Goal: Task Accomplishment & Management: Manage account settings

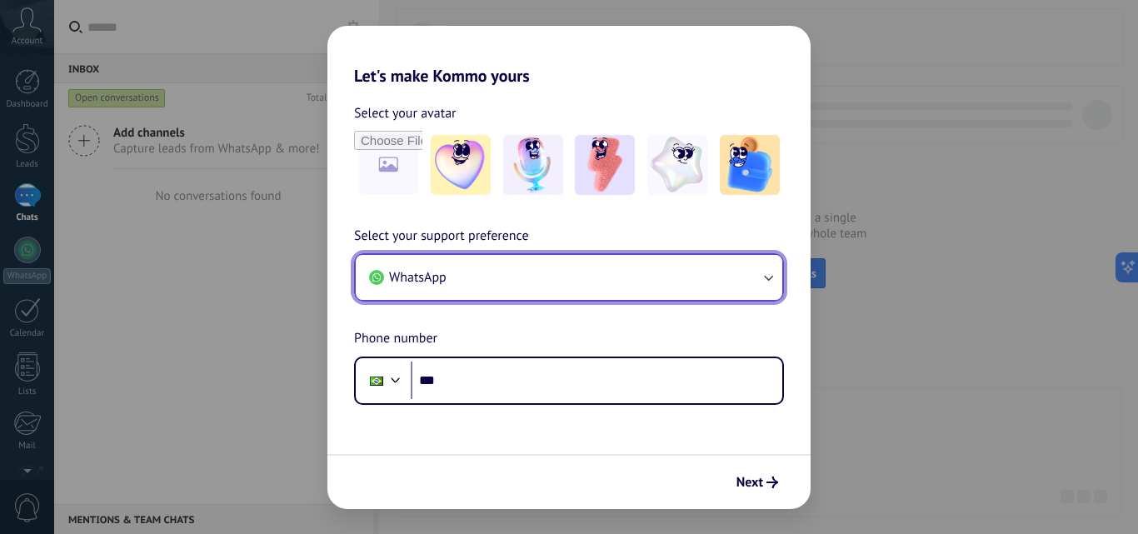
click at [527, 277] on button "WhatsApp" at bounding box center [569, 277] width 426 height 45
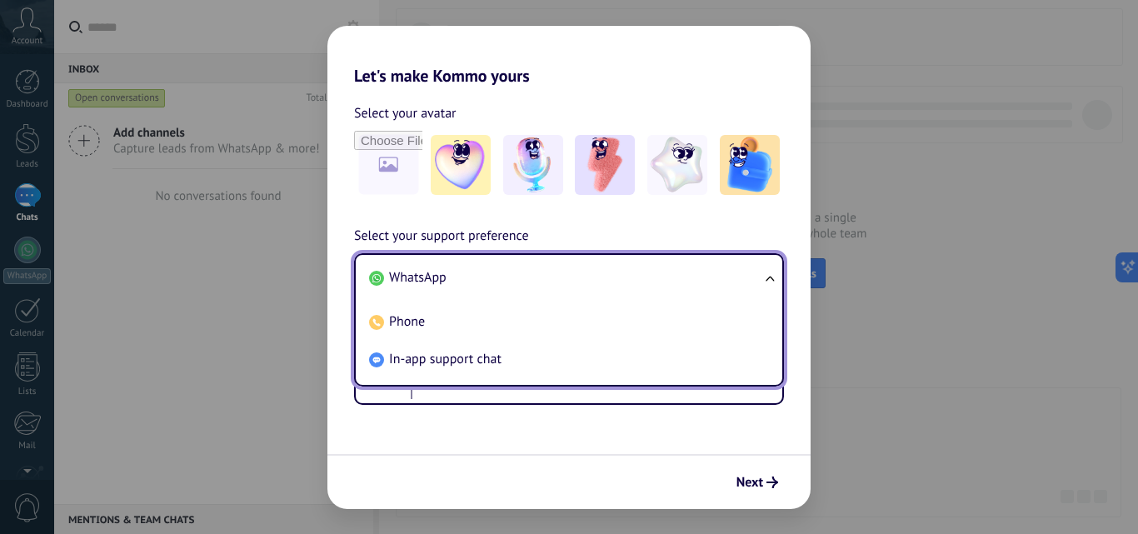
click at [420, 274] on span "WhatsApp" at bounding box center [417, 277] width 57 height 17
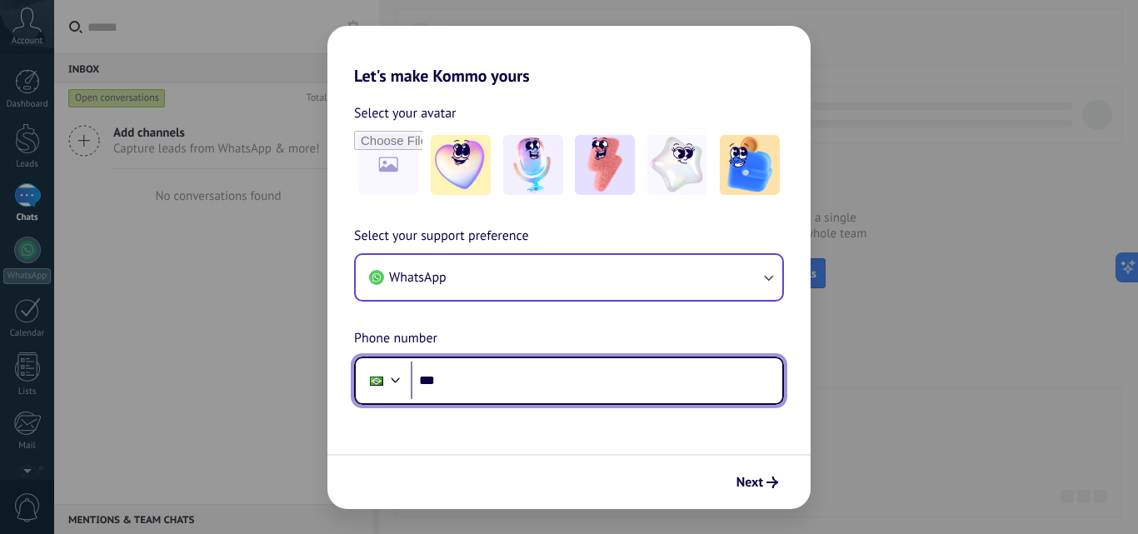
click at [469, 381] on input "***" at bounding box center [596, 380] width 371 height 38
type input "**********"
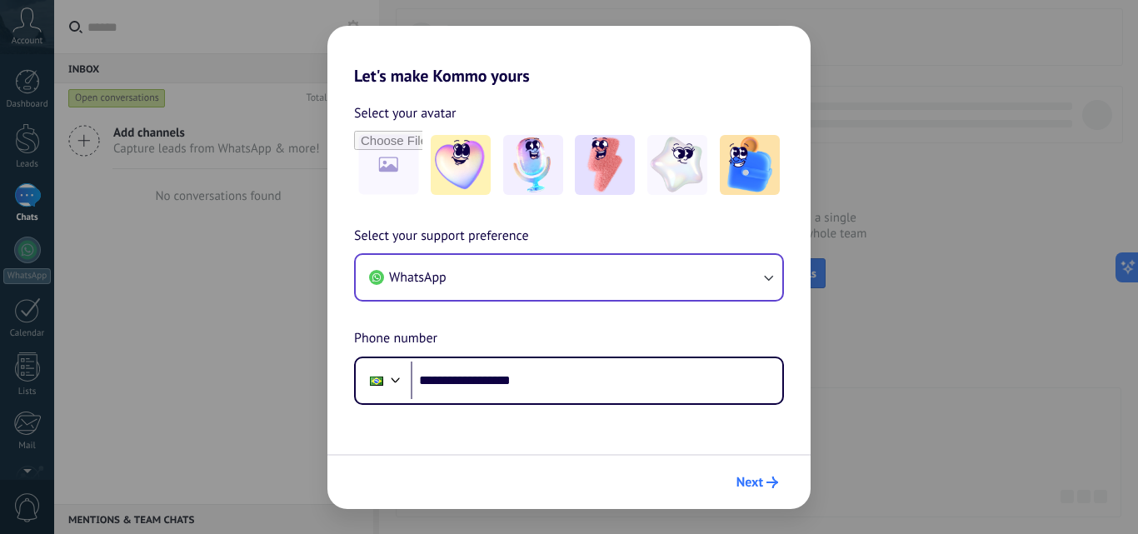
click at [764, 483] on span "Next" at bounding box center [757, 482] width 42 height 12
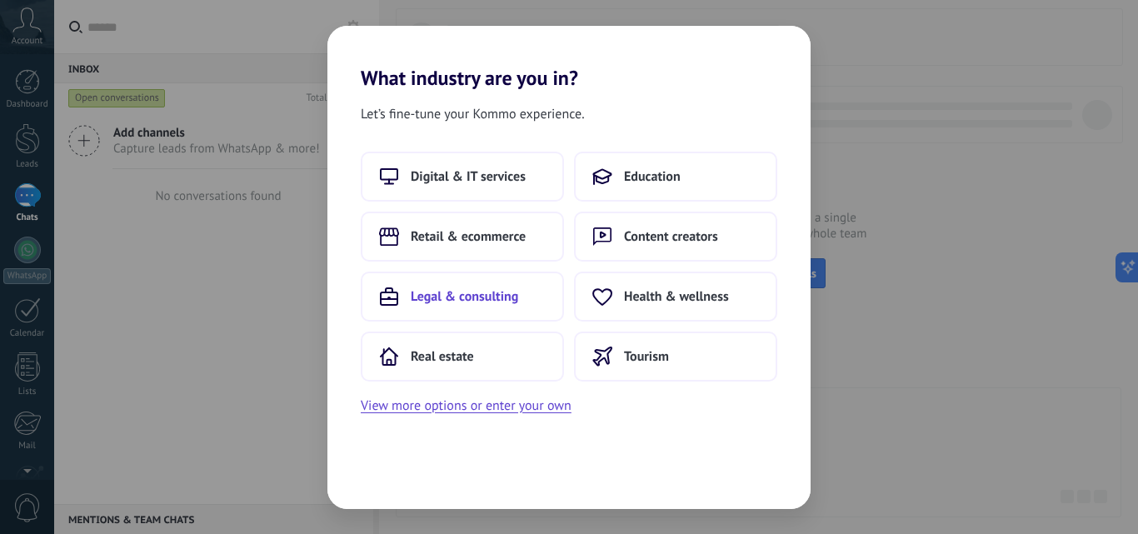
click at [505, 293] on span "Legal & consulting" at bounding box center [464, 296] width 107 height 17
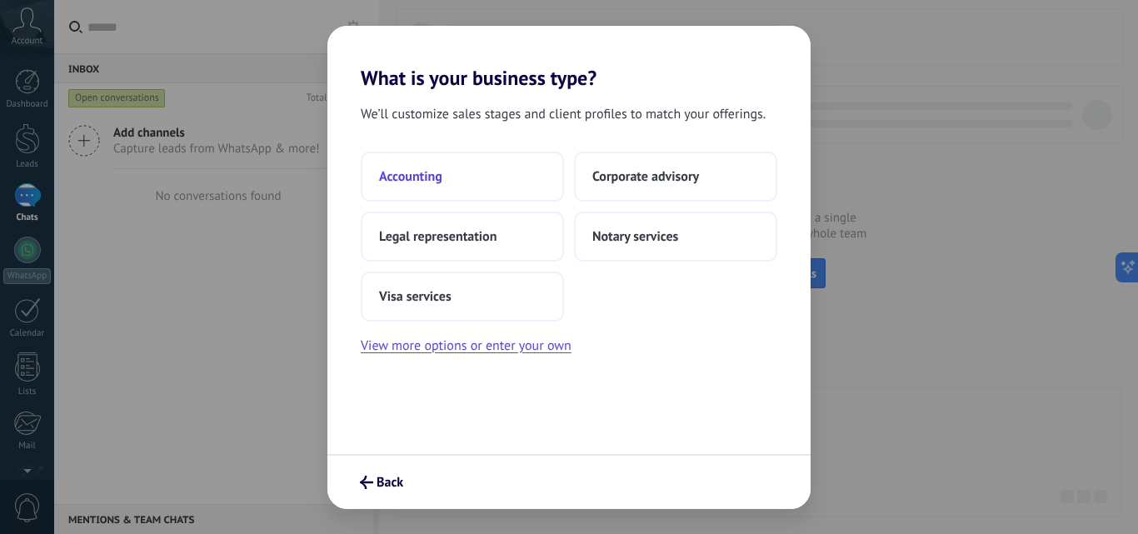
click at [434, 175] on span "Accounting" at bounding box center [410, 176] width 63 height 17
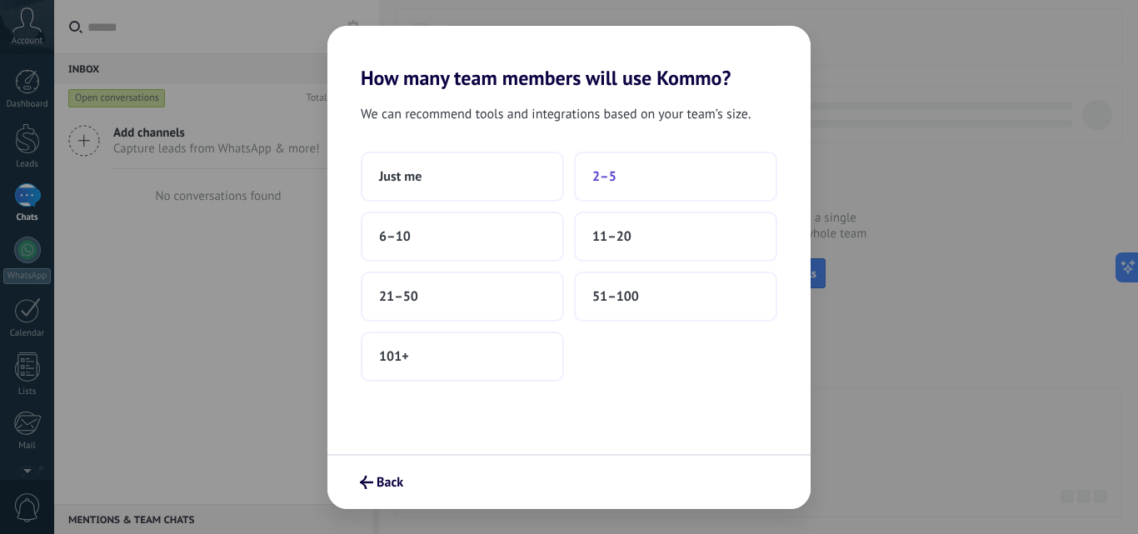
click at [608, 175] on span "2–5" at bounding box center [604, 176] width 24 height 17
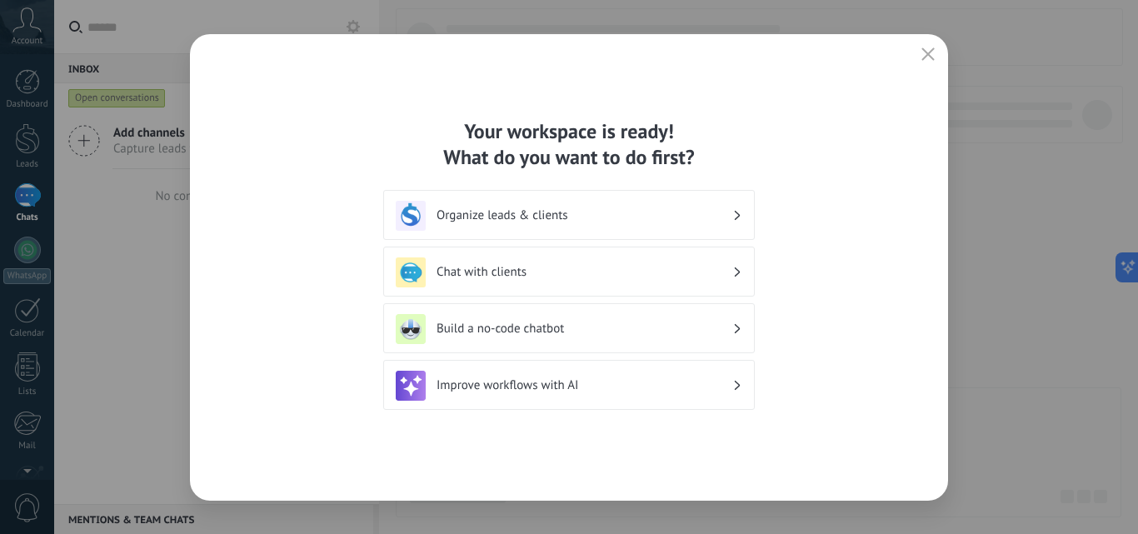
click at [924, 52] on icon "button" at bounding box center [927, 53] width 13 height 13
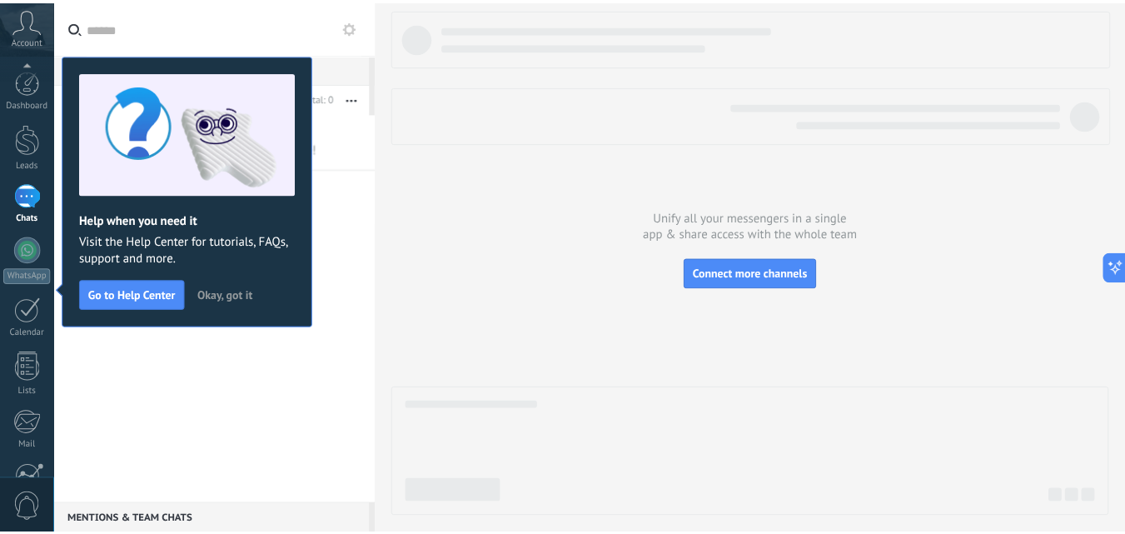
scroll to position [159, 0]
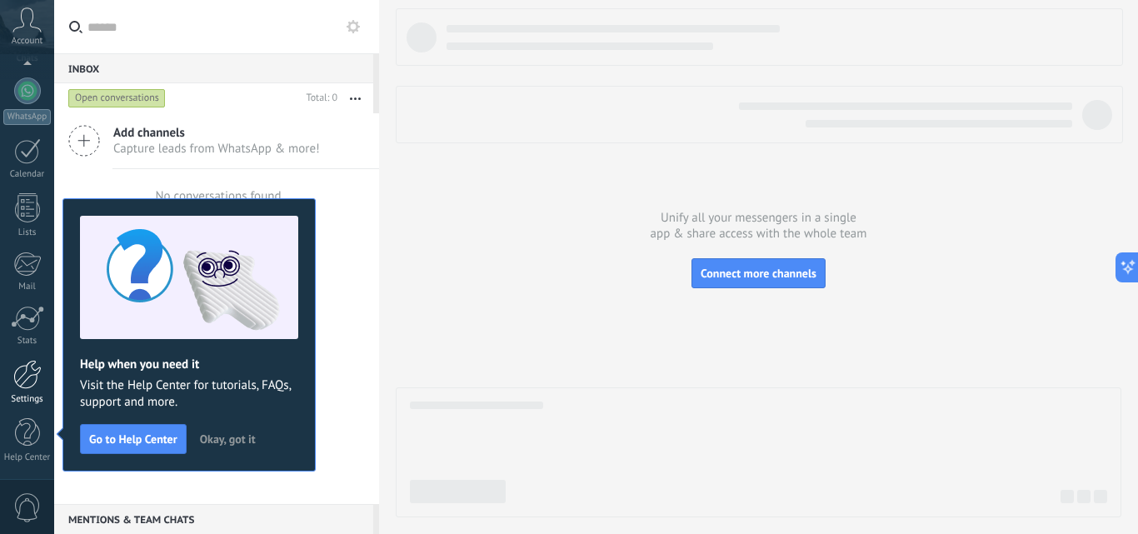
click at [23, 372] on div at bounding box center [27, 374] width 28 height 29
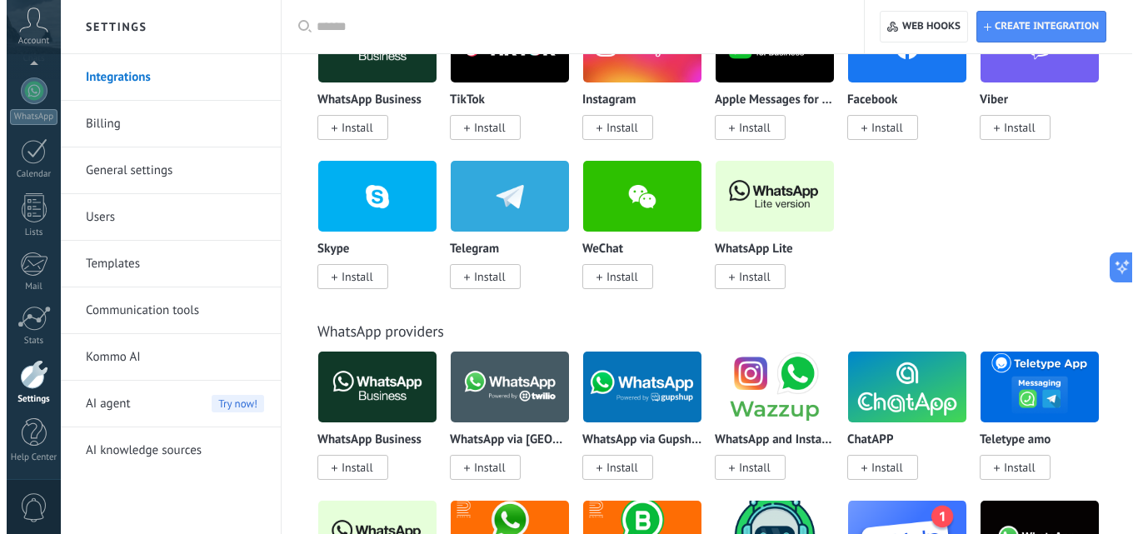
scroll to position [430, 0]
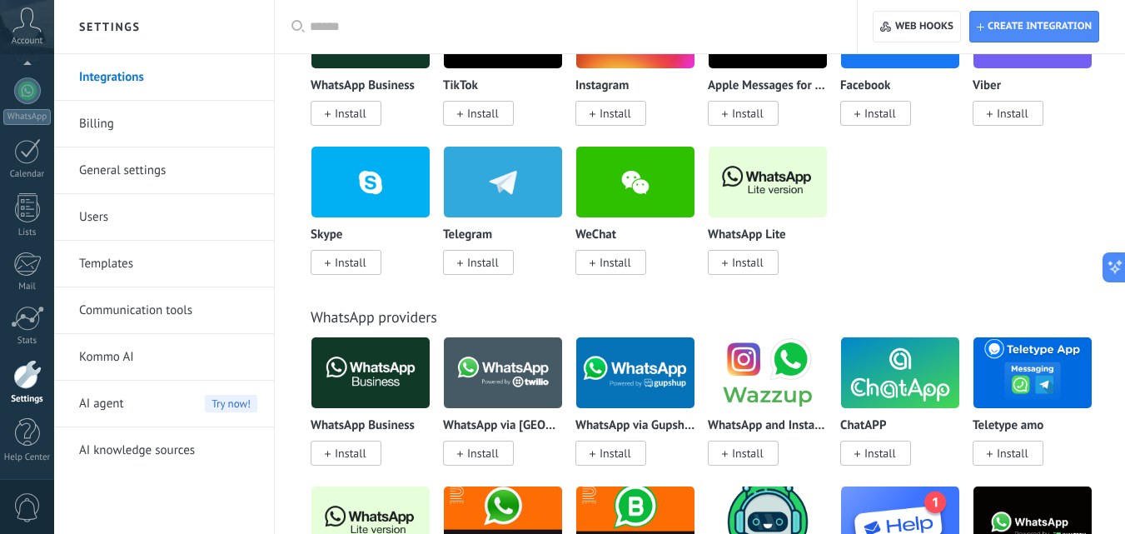
click at [735, 264] on span "Install" at bounding box center [748, 262] width 32 height 15
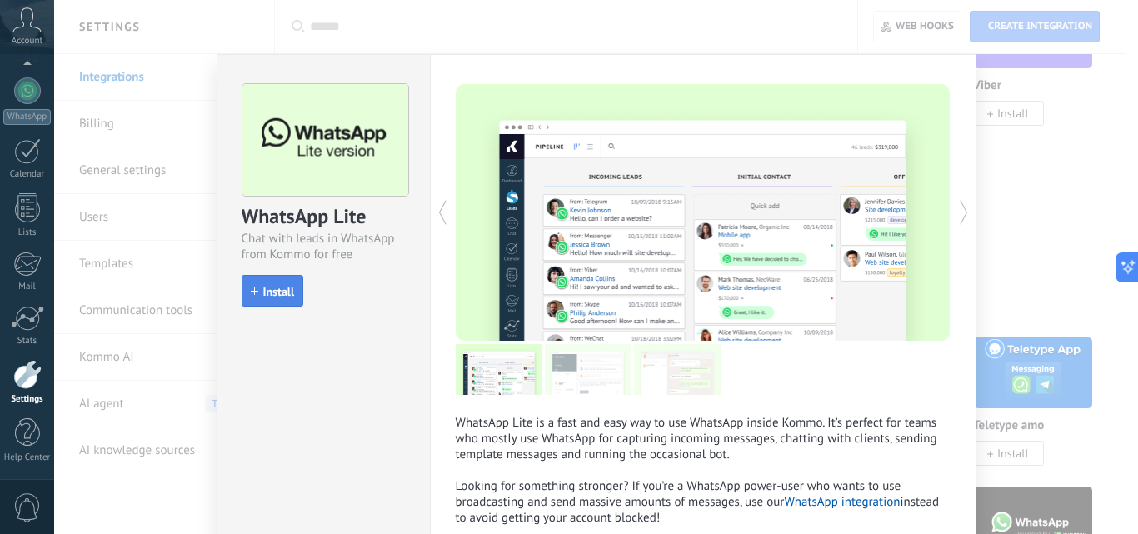
click at [263, 294] on span "Install" at bounding box center [279, 292] width 32 height 12
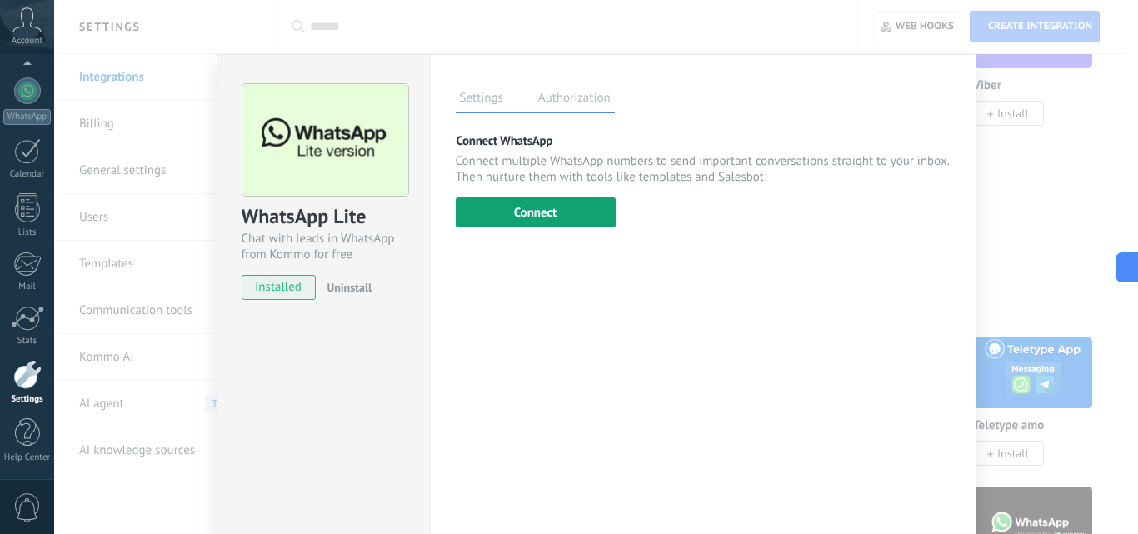
click at [520, 204] on button "Connect" at bounding box center [536, 212] width 160 height 30
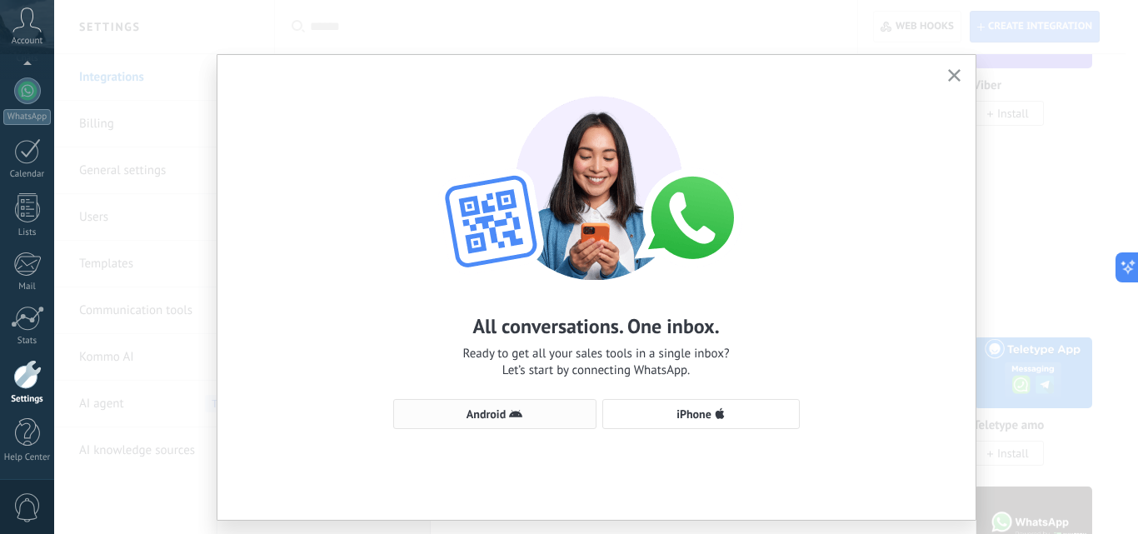
click at [513, 414] on use "button" at bounding box center [515, 413] width 13 height 7
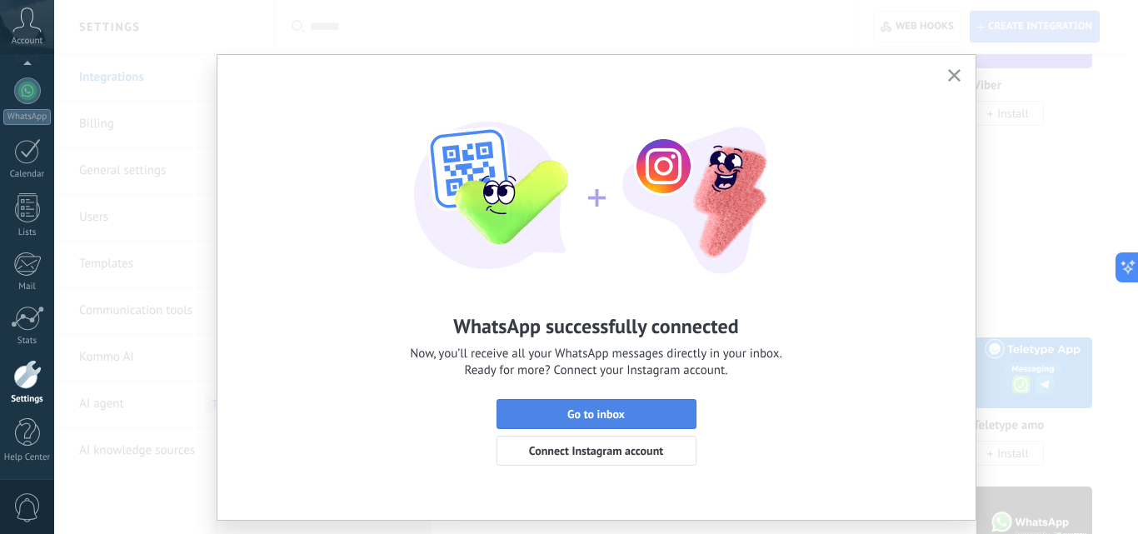
click at [655, 416] on span "Go to inbox" at bounding box center [597, 414] width 182 height 12
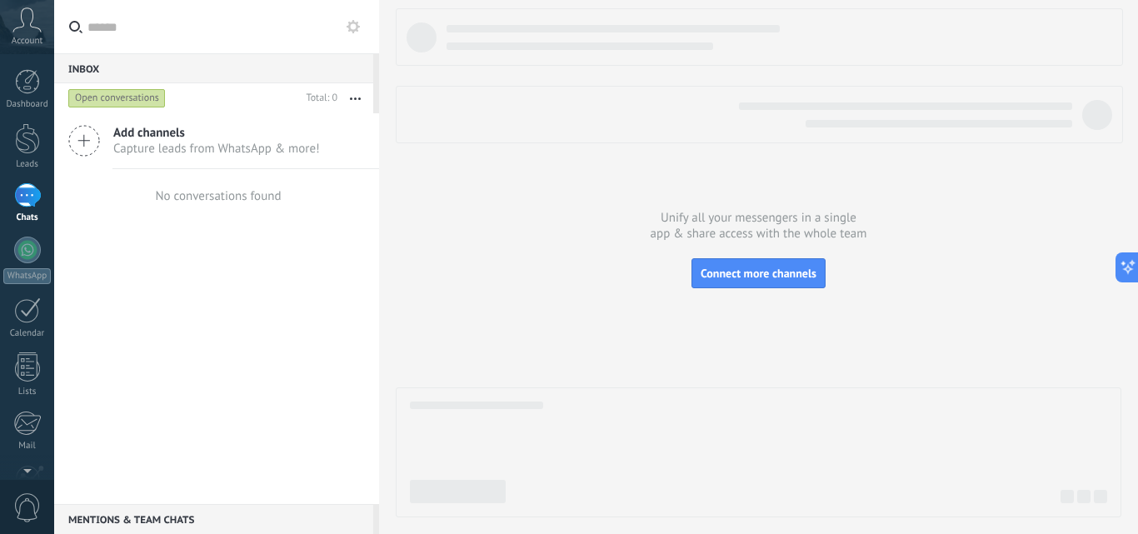
click at [350, 27] on use at bounding box center [352, 26] width 13 height 13
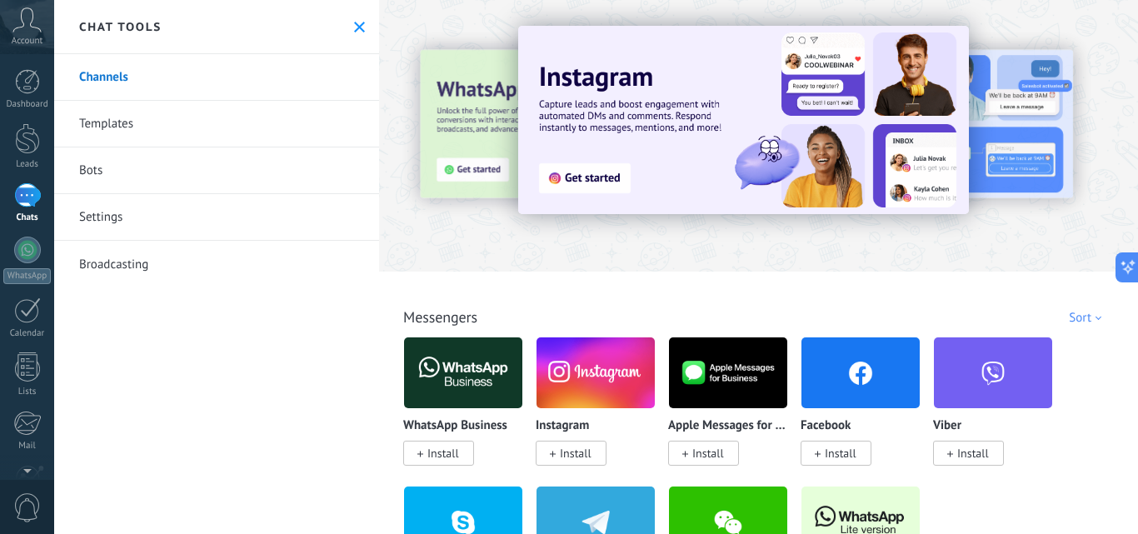
click at [97, 217] on link "Settings" at bounding box center [216, 217] width 325 height 47
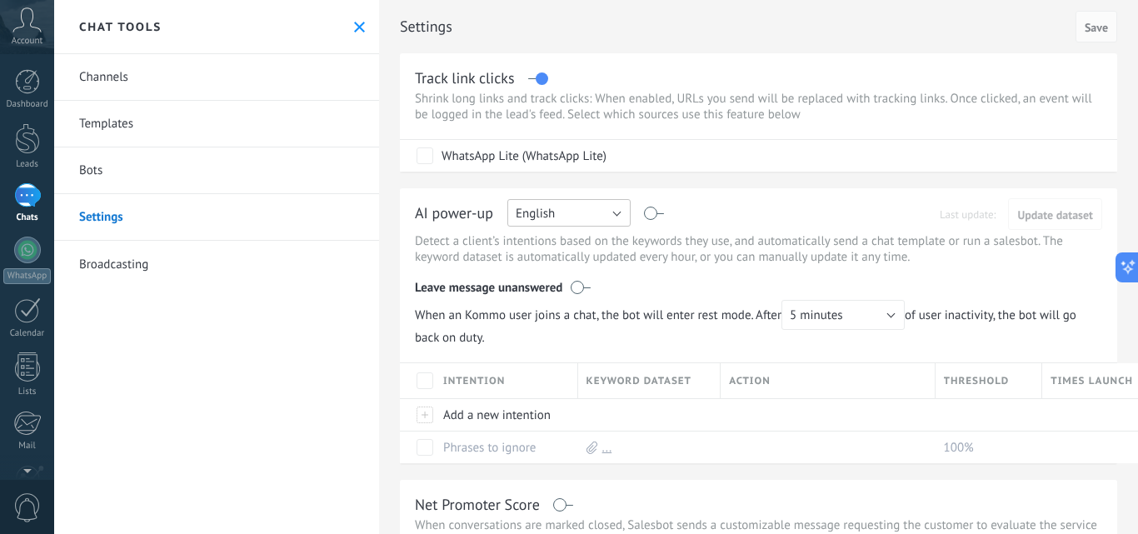
click at [618, 212] on button "English" at bounding box center [568, 212] width 123 height 27
click at [558, 295] on span "Portuguese" at bounding box center [560, 299] width 127 height 16
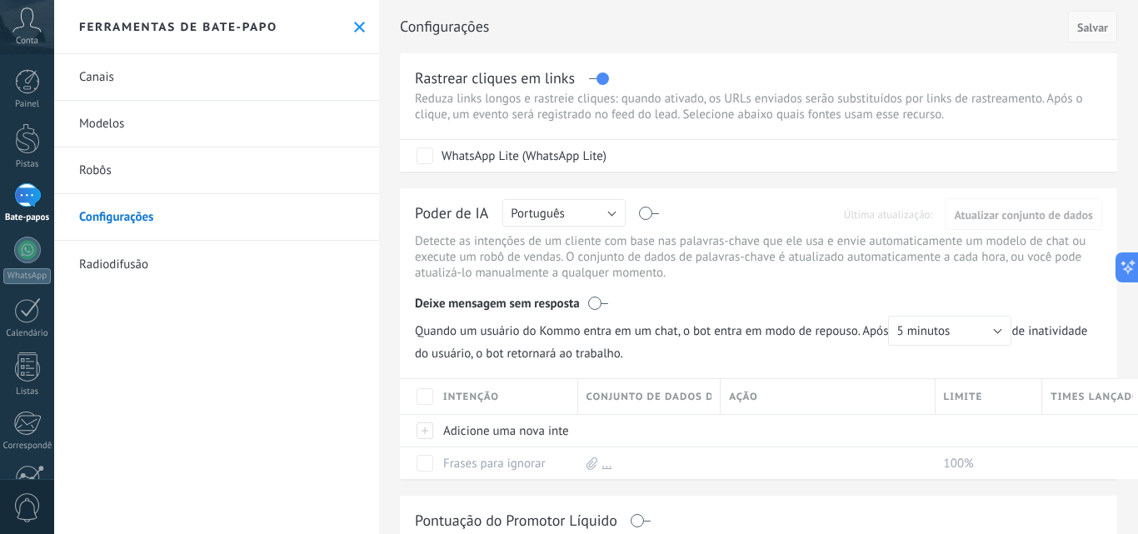
click at [1088, 30] on font "Salvar" at bounding box center [1092, 27] width 31 height 15
click at [1084, 30] on font "Salvar" at bounding box center [1092, 27] width 31 height 15
click at [354, 25] on use at bounding box center [359, 27] width 11 height 11
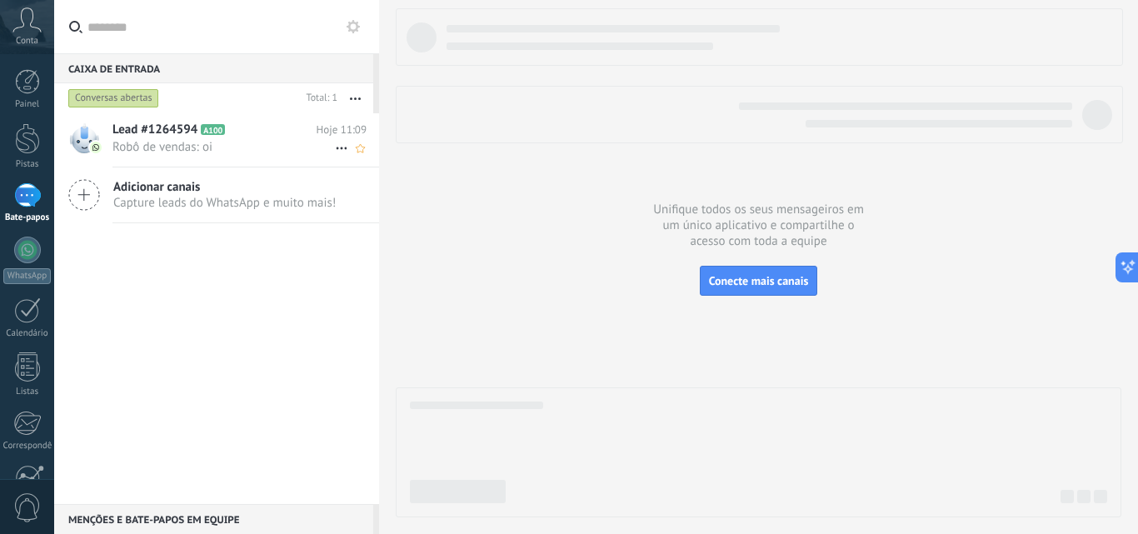
click at [244, 143] on span "Robô de vendas: oi" at bounding box center [223, 147] width 222 height 16
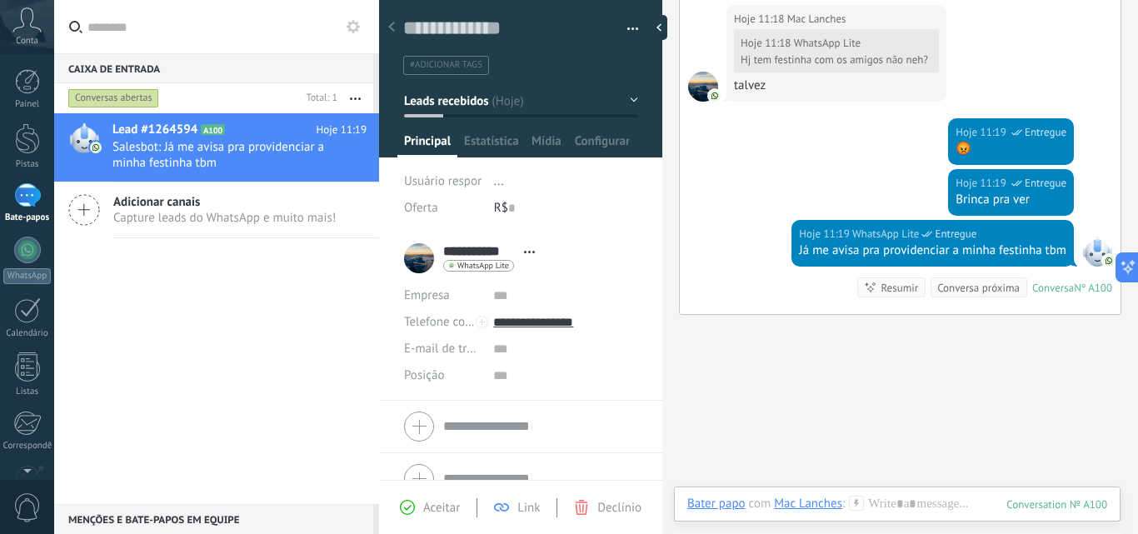
scroll to position [26, 0]
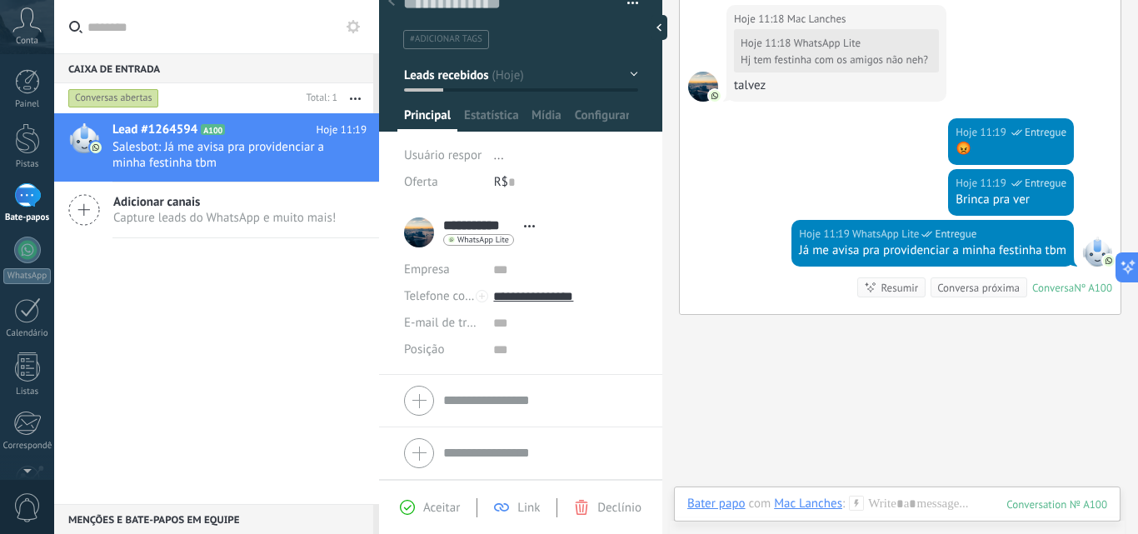
click at [420, 231] on div "**********" at bounding box center [473, 233] width 139 height 42
click at [336, 163] on use at bounding box center [341, 163] width 11 height 2
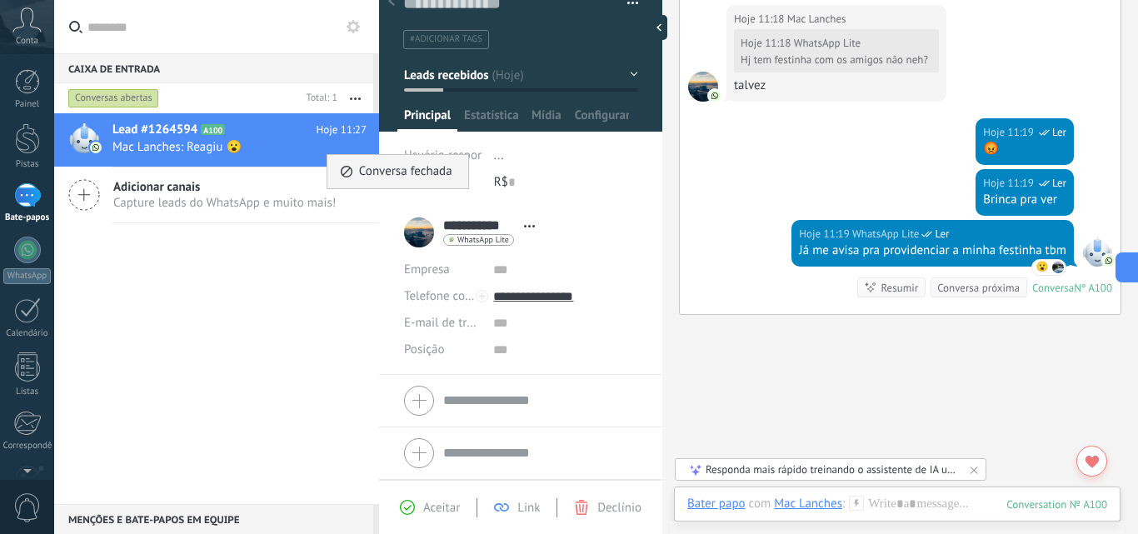
click at [355, 168] on div "Conversa fechada" at bounding box center [398, 171] width 116 height 33
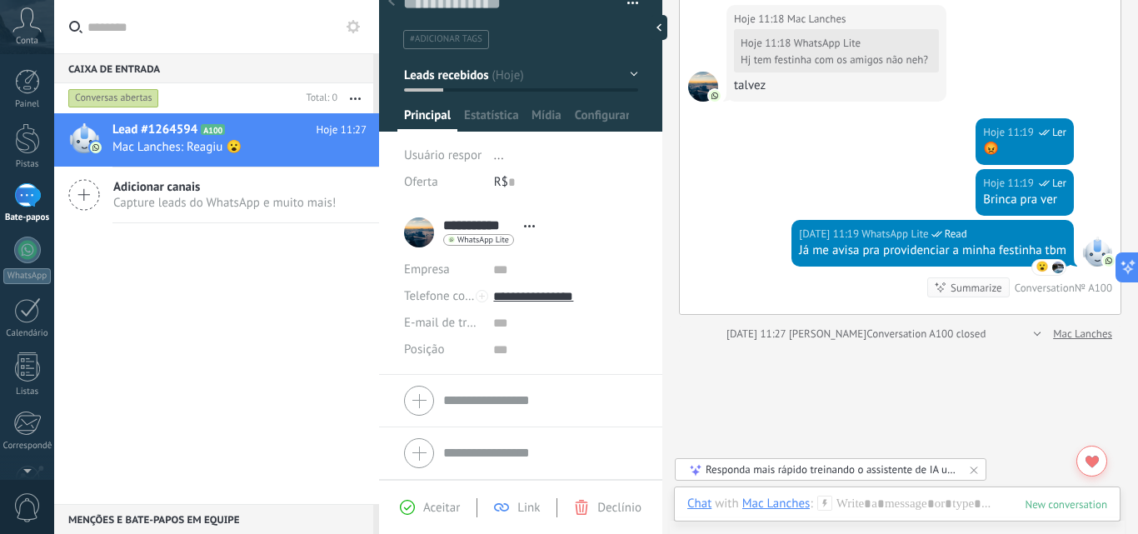
scroll to position [1318, 0]
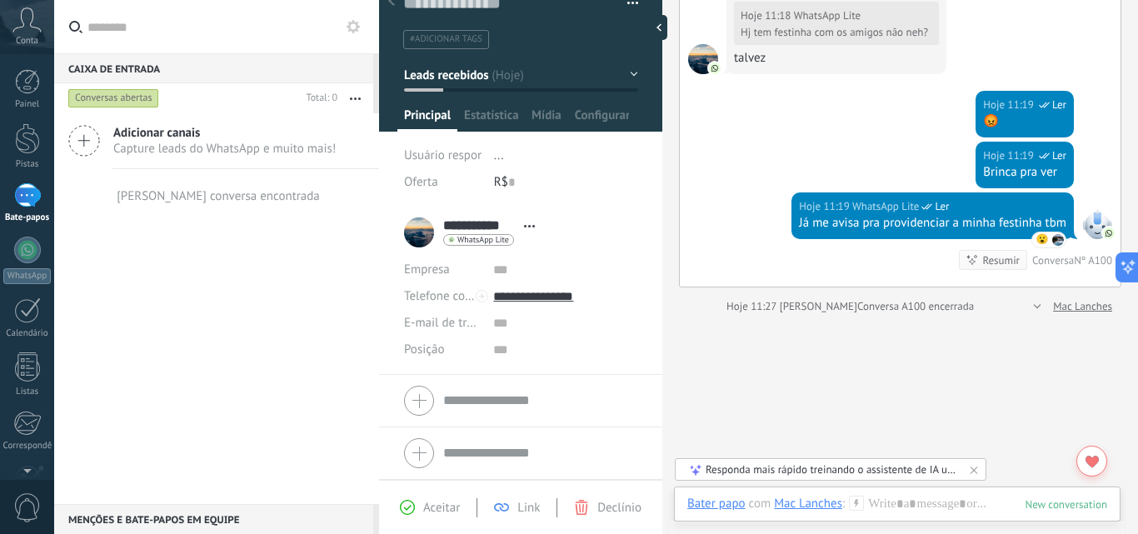
click at [261, 334] on div "Adicionar canais Capture leads do WhatsApp e muito mais! Nenhuma conversa encon…" at bounding box center [216, 308] width 325 height 391
click at [618, 506] on font "Declínio" at bounding box center [619, 508] width 44 height 16
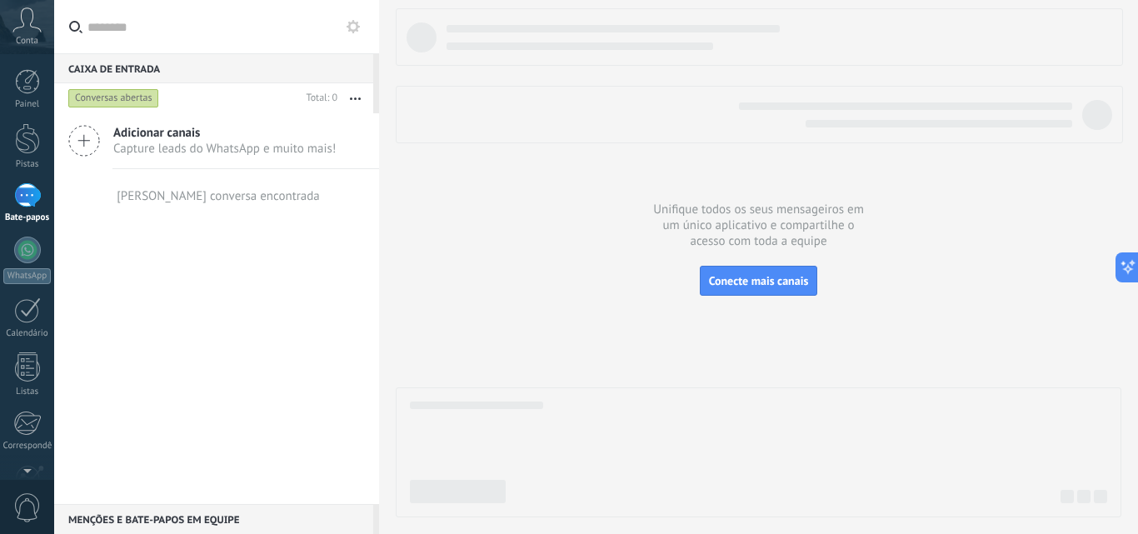
click at [249, 414] on div "Adicionar canais Capture leads do WhatsApp e muito mais! Nenhuma conversa encon…" at bounding box center [216, 308] width 325 height 391
click at [21, 138] on div at bounding box center [27, 138] width 25 height 31
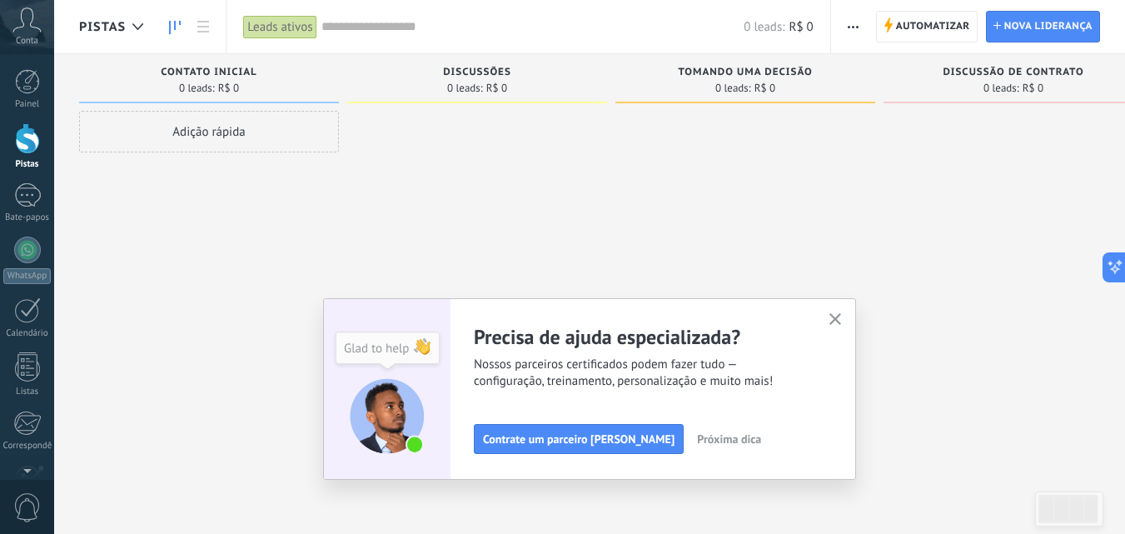
click at [838, 320] on icon "button" at bounding box center [836, 319] width 12 height 12
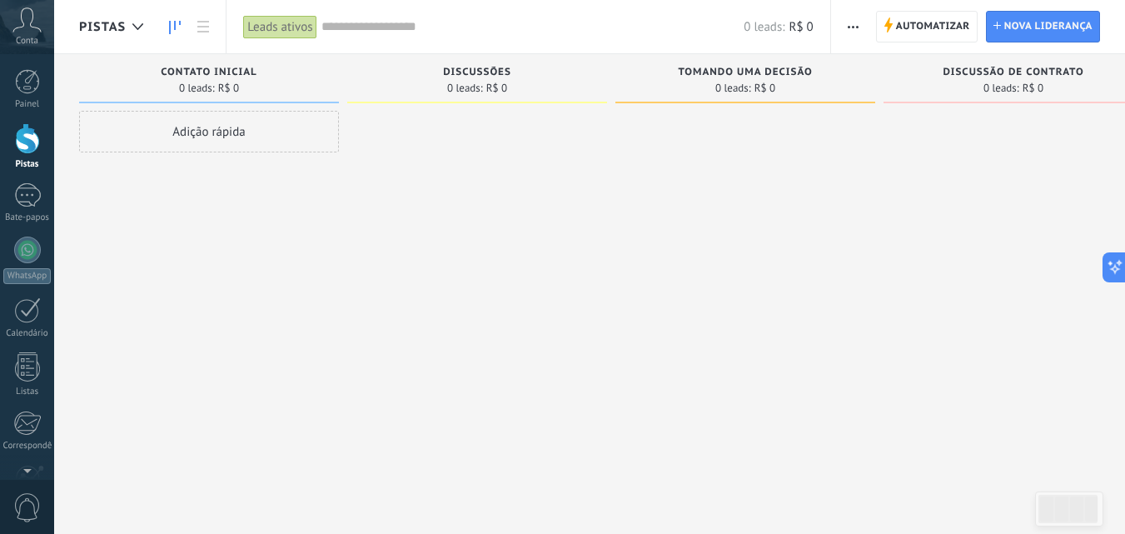
click at [19, 31] on icon at bounding box center [26, 19] width 29 height 25
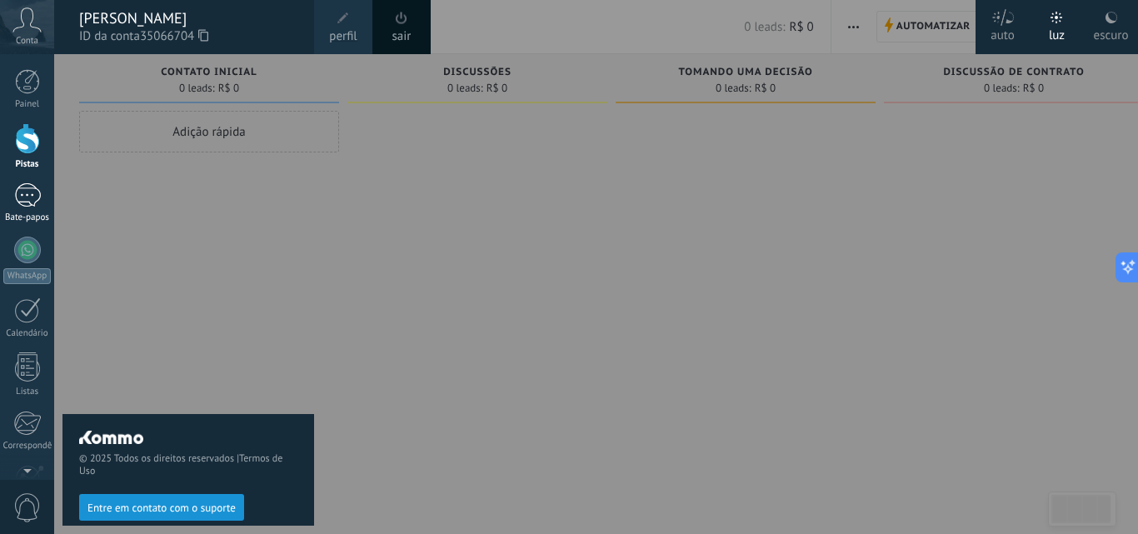
click at [20, 212] on link "1 Bate-papos" at bounding box center [27, 203] width 54 height 40
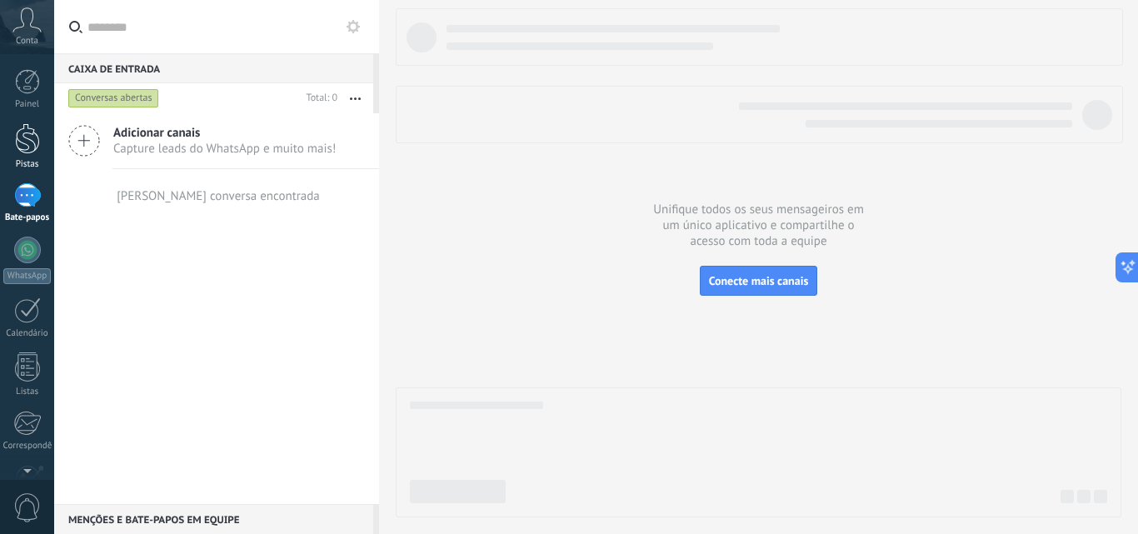
click at [24, 135] on div at bounding box center [27, 138] width 25 height 31
